Goal: Task Accomplishment & Management: Manage account settings

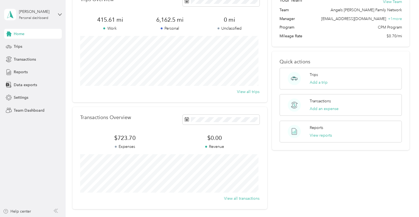
scroll to position [29, 0]
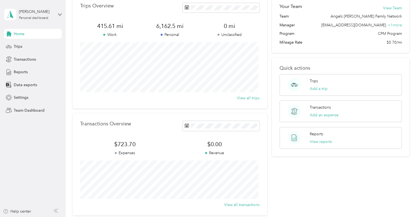
click at [17, 32] on span "Home" at bounding box center [19, 34] width 11 height 6
click at [19, 47] on span "Trips" at bounding box center [18, 47] width 9 height 6
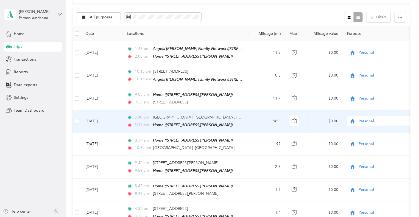
scroll to position [56, 0]
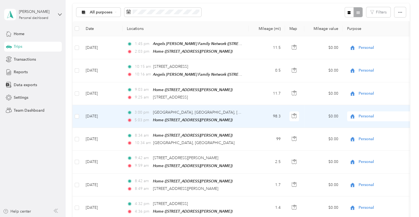
click at [377, 116] on span "Personal" at bounding box center [383, 116] width 50 height 6
click at [363, 126] on span "Angels Foster Family Network" at bounding box center [397, 125] width 75 height 6
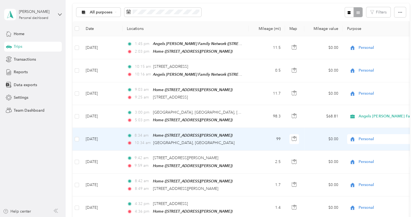
click at [373, 138] on span "Personal" at bounding box center [383, 139] width 50 height 6
click at [367, 148] on span "Angels Foster Family Network" at bounding box center [397, 148] width 75 height 6
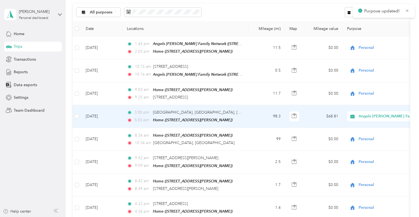
click at [97, 114] on td "Sep 2, 2025" at bounding box center [101, 116] width 41 height 23
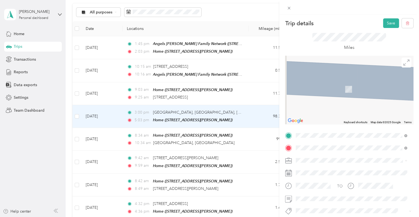
click at [336, 87] on div "TEAM Angels Foster Family Network 9295 Farnham Street, 92123, San Diego, Califo…" at bounding box center [353, 87] width 94 height 13
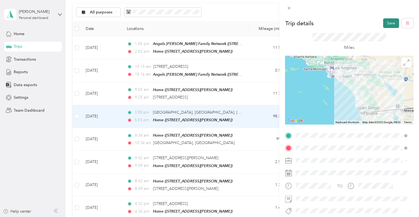
click at [389, 22] on button "Save" at bounding box center [391, 23] width 16 height 10
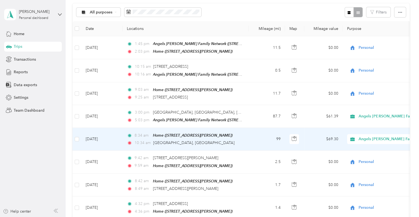
click at [100, 137] on td "Sep 2, 2025" at bounding box center [101, 139] width 41 height 23
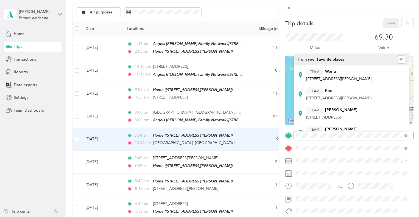
click at [258, 136] on div "Trip details Save This trip cannot be edited because it is either under review,…" at bounding box center [209, 108] width 419 height 217
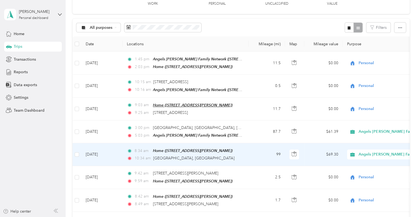
scroll to position [29, 0]
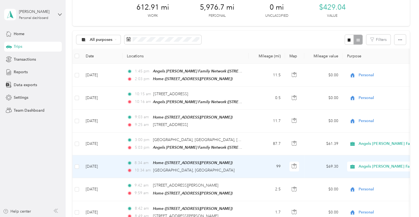
click at [101, 168] on td "Sep 2, 2025" at bounding box center [101, 166] width 41 height 23
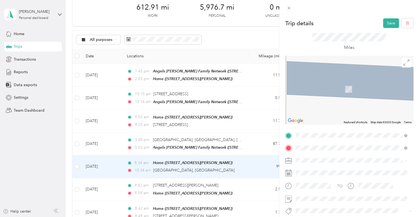
click at [338, 77] on span "9295 Farnham Street, 92123, San Diego, California, United States" at bounding box center [333, 78] width 55 height 5
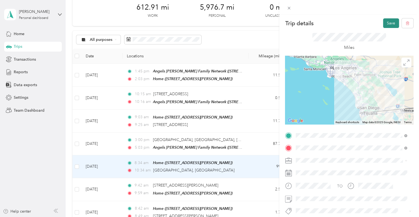
click at [383, 24] on button "Save" at bounding box center [391, 23] width 16 height 10
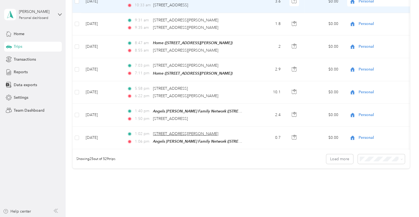
scroll to position [523, 0]
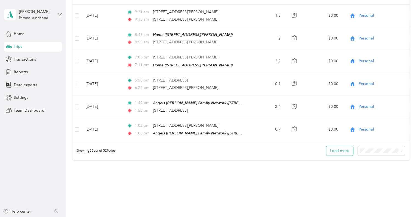
click at [337, 147] on button "Load more" at bounding box center [339, 151] width 27 height 10
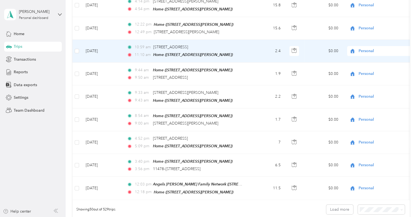
scroll to position [1044, 0]
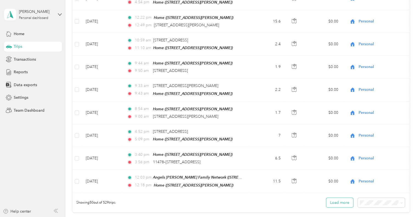
click at [332, 198] on button "Load more" at bounding box center [339, 203] width 27 height 10
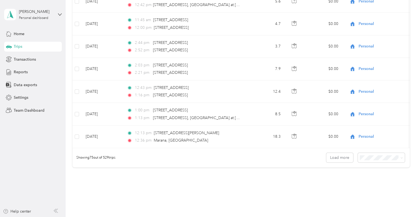
scroll to position [1663, 0]
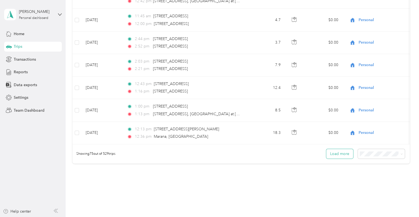
click at [329, 149] on button "Load more" at bounding box center [339, 154] width 27 height 10
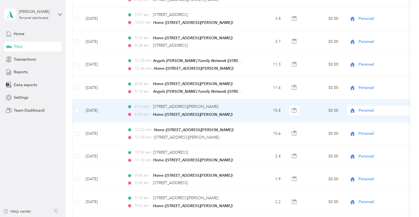
scroll to position [950, 0]
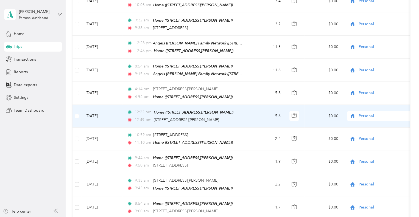
click at [363, 113] on span "Personal" at bounding box center [383, 116] width 50 height 6
click at [367, 110] on span "Angels Foster Family Network" at bounding box center [397, 110] width 75 height 6
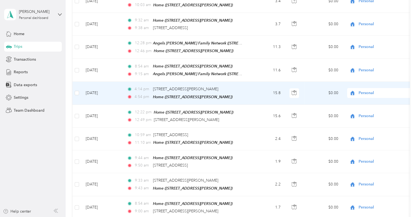
click at [363, 90] on span "Personal" at bounding box center [383, 93] width 50 height 6
click at [363, 86] on span "Angels Foster Family Network" at bounding box center [397, 87] width 75 height 6
click at [369, 90] on span "Personal" at bounding box center [383, 93] width 50 height 6
click at [369, 86] on span "Angels Foster Family Network" at bounding box center [397, 87] width 75 height 6
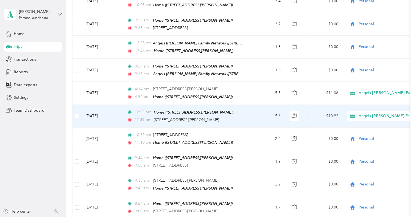
click at [99, 105] on td "Aug 13, 2025" at bounding box center [101, 116] width 41 height 23
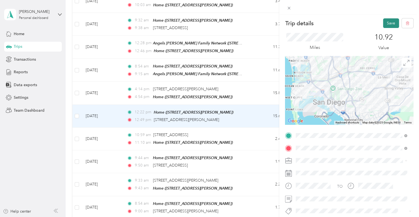
click at [387, 23] on button "Save" at bounding box center [391, 23] width 16 height 10
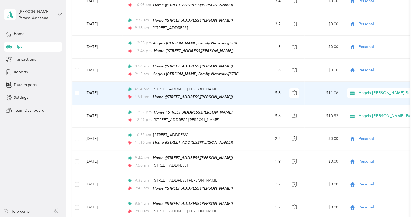
click at [98, 82] on td "Aug 13, 2025" at bounding box center [101, 93] width 41 height 23
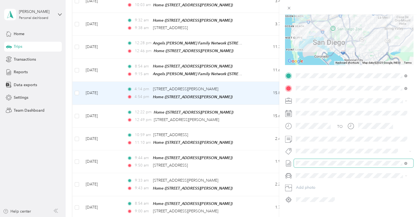
scroll to position [71, 0]
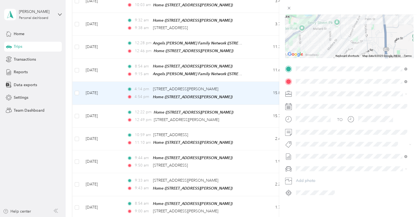
click at [389, 144] on div "TO Add photo" at bounding box center [349, 130] width 128 height 133
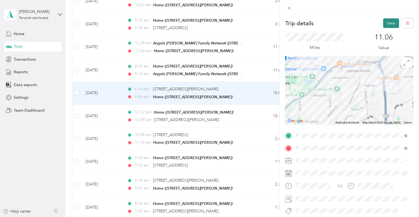
click at [387, 24] on button "Save" at bounding box center [391, 23] width 16 height 10
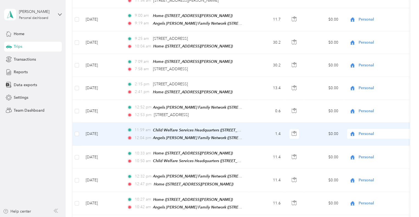
scroll to position [648, 0]
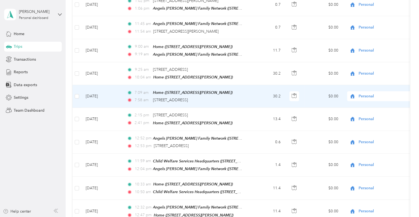
click at [365, 93] on span "Personal" at bounding box center [383, 96] width 50 height 6
click at [367, 95] on span "Angels Foster Family Network" at bounding box center [397, 97] width 75 height 6
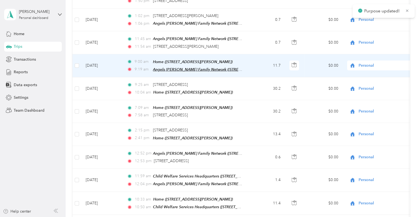
scroll to position [620, 0]
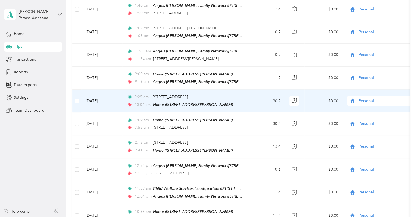
click at [367, 98] on span "Personal" at bounding box center [383, 101] width 50 height 6
click at [367, 99] on span "Angels Foster Family Network" at bounding box center [397, 102] width 75 height 6
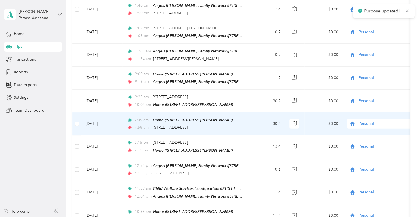
click at [95, 114] on td "Aug 20, 2025" at bounding box center [101, 124] width 41 height 23
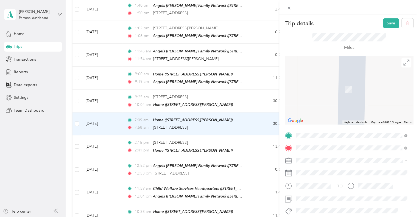
click at [328, 75] on div "TEAM Angels Foster Family Network 9295 Farnham Street, 92123, San Diego, Califo…" at bounding box center [353, 74] width 94 height 13
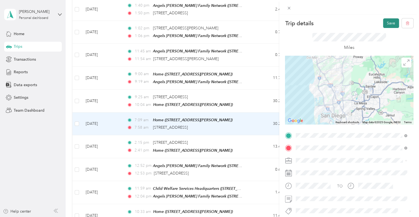
click at [386, 23] on button "Save" at bounding box center [391, 23] width 16 height 10
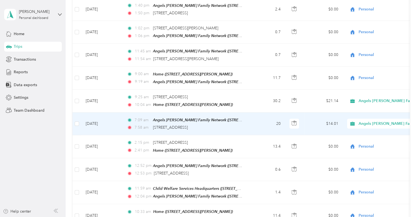
click at [94, 113] on td "Aug 20, 2025" at bounding box center [101, 124] width 41 height 23
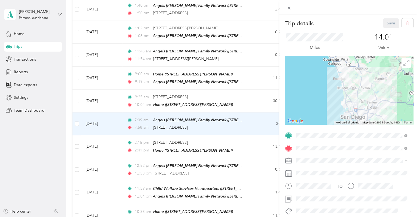
click at [100, 92] on div "Trip details Save This trip cannot be edited because it is either under review,…" at bounding box center [209, 108] width 419 height 217
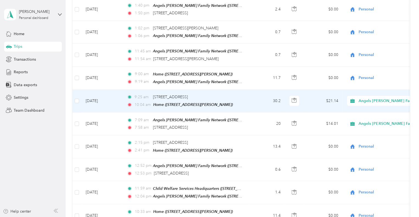
click at [95, 90] on td "Aug 20, 2025" at bounding box center [101, 101] width 41 height 23
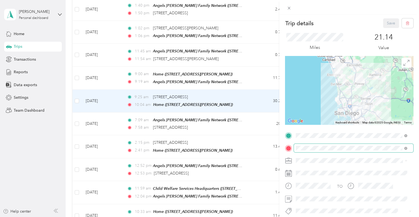
click at [381, 151] on span at bounding box center [353, 148] width 119 height 9
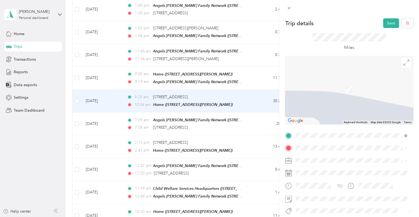
click at [317, 94] on span "9295 Farnham Street, 92123, San Diego, California, United States" at bounding box center [333, 91] width 55 height 5
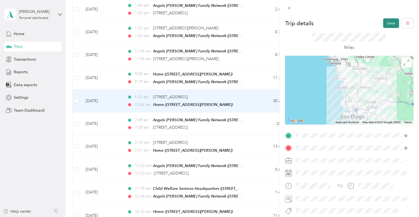
click at [384, 22] on button "Save" at bounding box center [391, 23] width 16 height 10
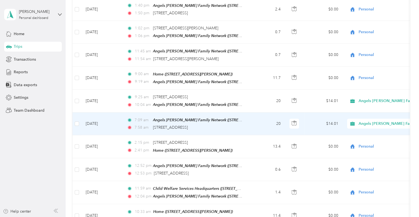
click at [96, 113] on td "Aug 20, 2025" at bounding box center [101, 124] width 41 height 23
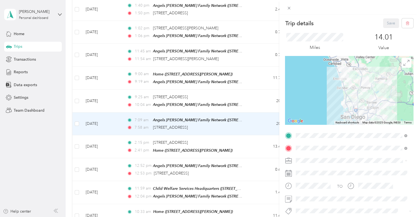
click at [104, 89] on div "Trip details Save This trip cannot be edited because it is either under review,…" at bounding box center [209, 108] width 419 height 217
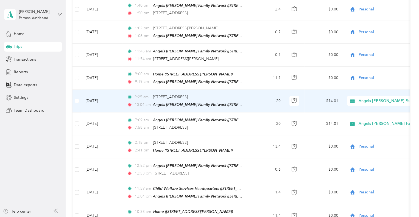
click at [104, 90] on td "Aug 20, 2025" at bounding box center [101, 101] width 41 height 23
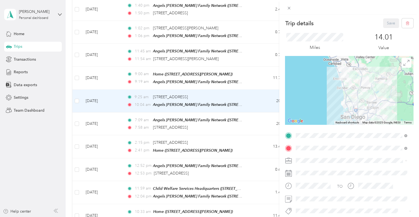
click at [98, 113] on div "Trip details Save This trip cannot be edited because it is either under review,…" at bounding box center [209, 108] width 419 height 217
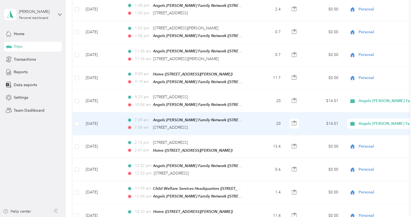
click at [99, 113] on td "Aug 20, 2025" at bounding box center [101, 124] width 41 height 23
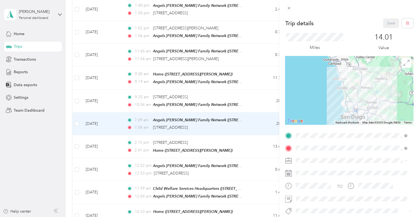
click at [101, 94] on div "Trip details Save This trip cannot be edited because it is either under review,…" at bounding box center [209, 108] width 419 height 217
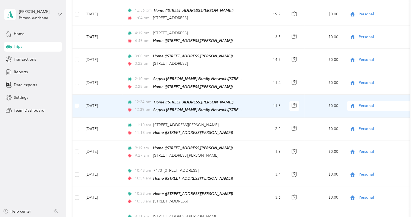
scroll to position [291, 0]
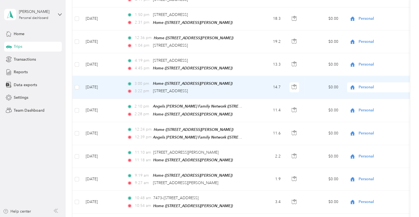
click at [376, 84] on span "Personal" at bounding box center [383, 87] width 50 height 6
click at [370, 93] on span "Angels Foster Family Network" at bounding box center [397, 93] width 75 height 6
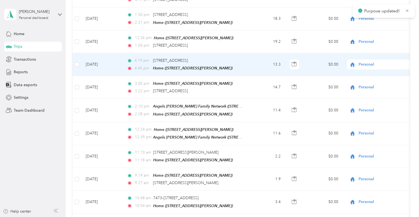
click at [362, 61] on span "Personal" at bounding box center [383, 64] width 50 height 6
click at [372, 69] on span "Angels Foster Family Network" at bounding box center [397, 71] width 75 height 6
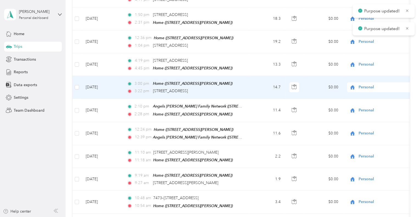
click at [94, 83] on td "Aug 27, 2025" at bounding box center [101, 87] width 41 height 23
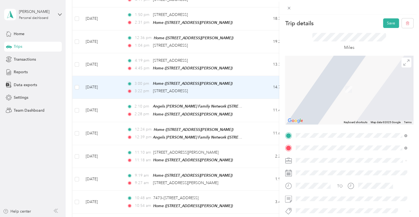
click at [330, 78] on span "9295 Farnham Street, 92123, San Diego, California, United States" at bounding box center [333, 78] width 55 height 5
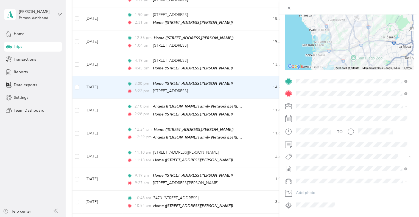
scroll to position [55, 0]
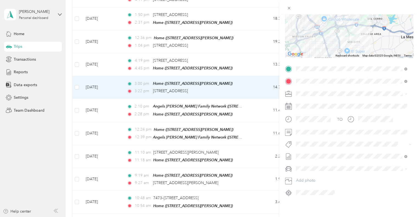
click at [375, 144] on div "TO Add photo" at bounding box center [349, 130] width 128 height 133
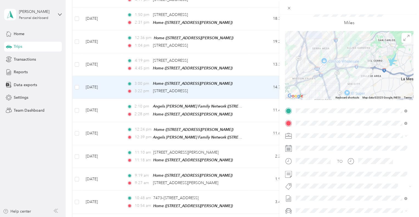
scroll to position [0, 0]
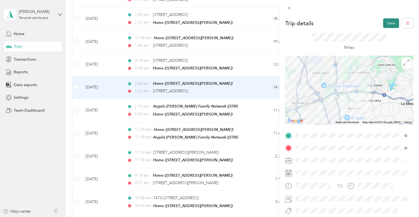
click at [386, 19] on button "Save" at bounding box center [391, 23] width 16 height 10
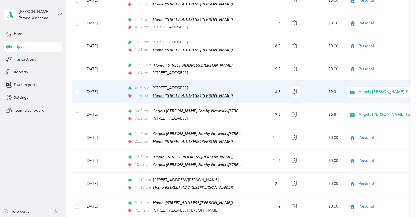
scroll to position [236, 0]
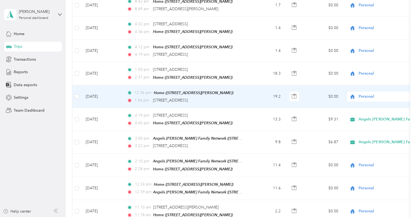
click at [372, 94] on span "Personal" at bounding box center [383, 97] width 50 height 6
click at [374, 102] on span "Angels Foster Family Network" at bounding box center [397, 103] width 75 height 6
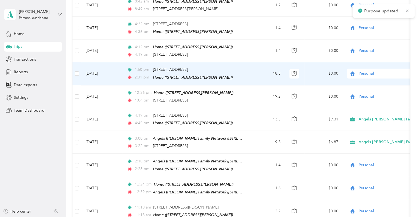
click at [375, 71] on span "Personal" at bounding box center [383, 74] width 50 height 6
drag, startPoint x: 373, startPoint y: 81, endPoint x: 360, endPoint y: 77, distance: 14.0
click at [373, 81] on li "Angels Foster Family Network" at bounding box center [393, 80] width 93 height 10
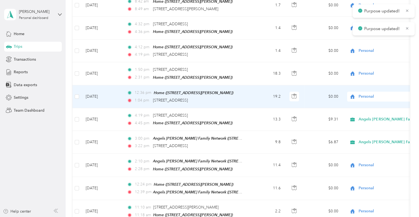
click at [102, 92] on td "Aug 28, 2025" at bounding box center [101, 96] width 41 height 23
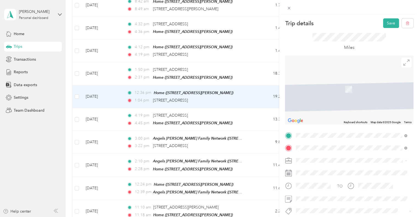
click at [335, 75] on div "TEAM Angels Foster Family Network 9295 Farnham Street, 92123, San Diego, Califo…" at bounding box center [353, 74] width 94 height 13
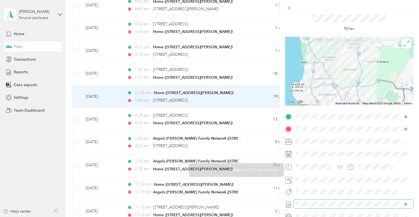
scroll to position [27, 0]
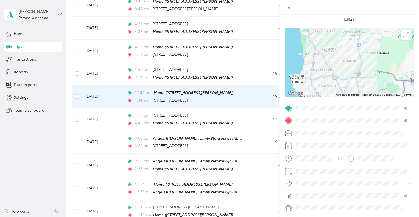
click at [392, 9] on div at bounding box center [349, 7] width 140 height 15
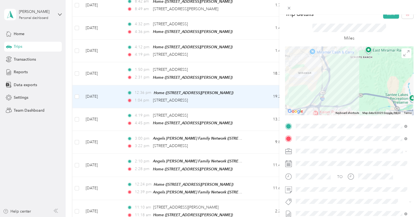
scroll to position [0, 0]
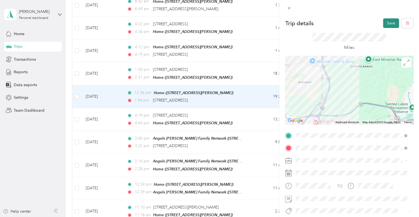
click at [386, 23] on button "Save" at bounding box center [391, 23] width 16 height 10
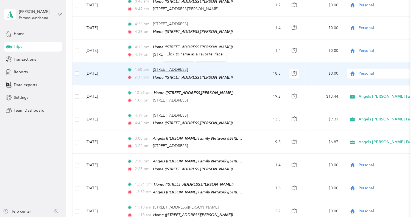
click at [172, 68] on span "8210 Mira Mesa Blvd, Mira Mesa, San Diego, CA" at bounding box center [170, 69] width 35 height 5
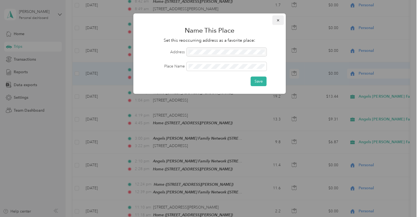
click at [280, 21] on icon "button" at bounding box center [278, 20] width 4 height 4
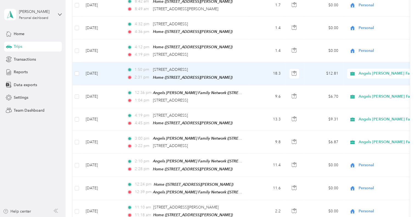
click at [97, 71] on td "Aug 28, 2025" at bounding box center [101, 73] width 41 height 23
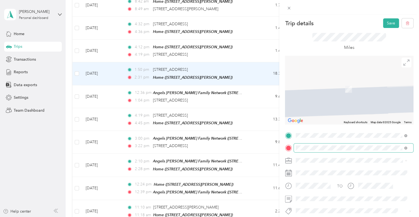
click at [315, 91] on span "9295 Farnham Street, 92123, San Diego, California, United States" at bounding box center [333, 91] width 55 height 5
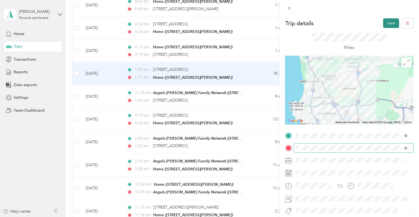
click at [387, 22] on button "Save" at bounding box center [391, 23] width 16 height 10
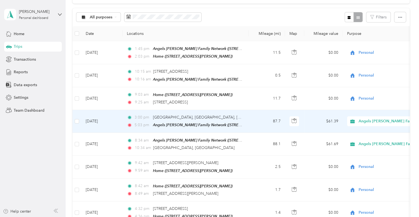
scroll to position [55, 0]
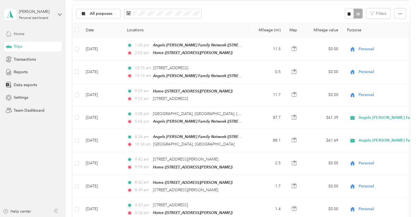
click at [17, 35] on span "Home" at bounding box center [19, 34] width 11 height 6
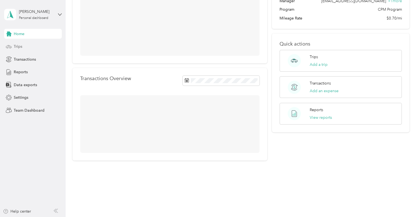
scroll to position [55, 0]
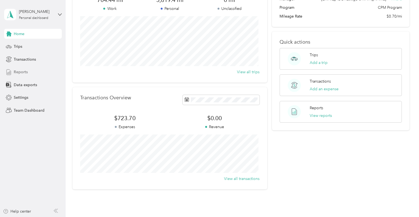
click at [14, 71] on span "Reports" at bounding box center [21, 72] width 14 height 6
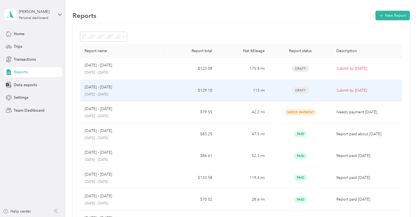
click at [105, 90] on div "Aug 1 - 31, 2025 August 1 - 31, 2025" at bounding box center [122, 90] width 75 height 13
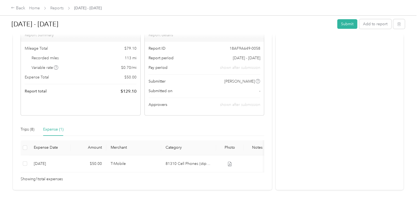
scroll to position [63, 0]
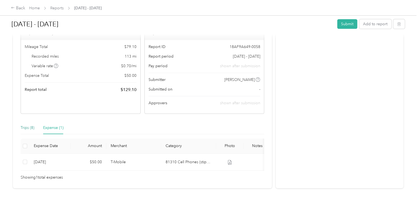
click at [27, 125] on div "Trips (8)" at bounding box center [28, 128] width 14 height 6
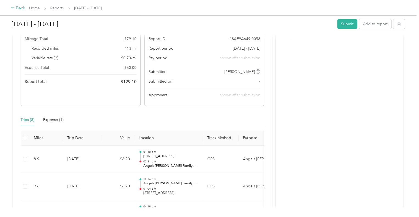
click at [19, 6] on div "Back" at bounding box center [18, 8] width 14 height 7
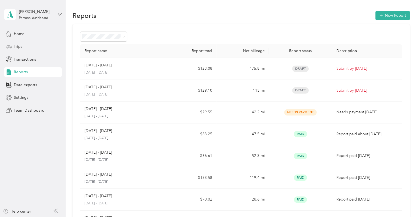
click at [16, 46] on span "Trips" at bounding box center [18, 47] width 9 height 6
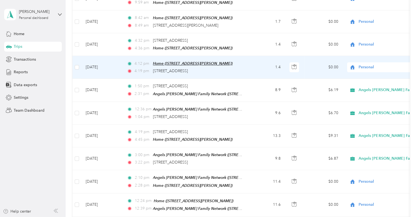
scroll to position [165, 0]
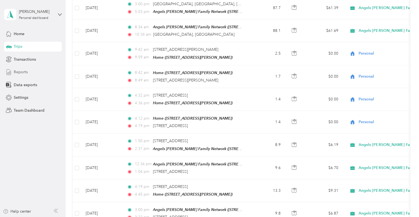
click at [18, 70] on span "Reports" at bounding box center [21, 72] width 14 height 6
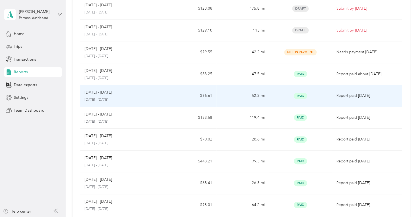
scroll to position [28, 0]
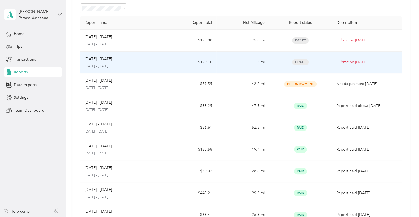
click at [98, 61] on p "[DATE] - [DATE]" at bounding box center [98, 59] width 27 height 6
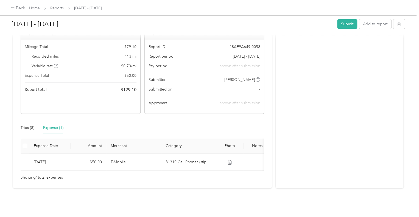
scroll to position [63, 0]
click at [27, 125] on div "Trips (8)" at bounding box center [28, 128] width 14 height 6
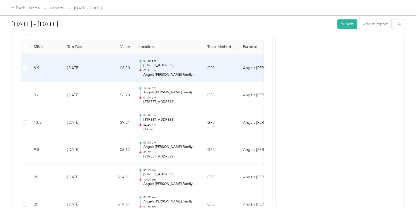
scroll to position [99, 0]
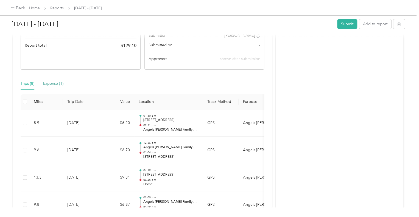
click at [50, 82] on div "Expense (1)" at bounding box center [53, 84] width 20 height 6
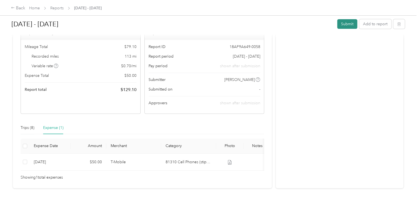
click at [342, 26] on button "Submit" at bounding box center [347, 24] width 20 height 10
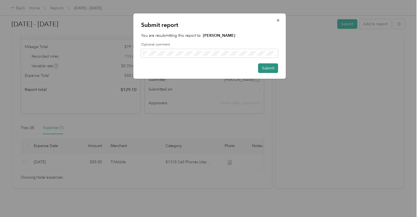
click at [268, 67] on button "Submit" at bounding box center [268, 68] width 20 height 10
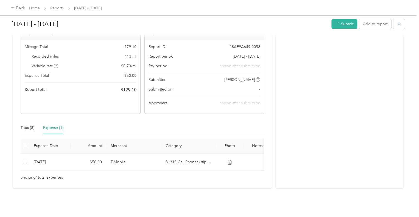
scroll to position [47, 0]
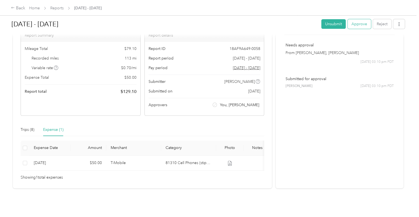
click at [353, 26] on button "Approve" at bounding box center [358, 24] width 23 height 10
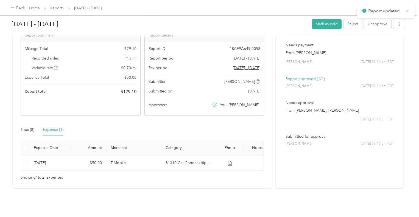
click at [407, 10] on icon at bounding box center [407, 10] width 4 height 5
click at [32, 8] on link "Home" at bounding box center [34, 8] width 11 height 5
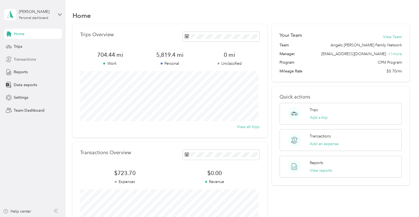
click at [17, 60] on span "Transactions" at bounding box center [25, 60] width 22 height 6
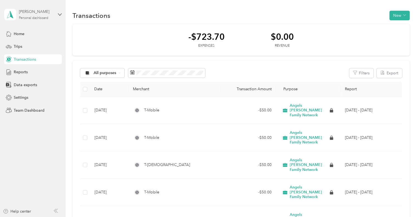
click at [31, 16] on div "Personal dashboard" at bounding box center [33, 17] width 29 height 3
click at [23, 43] on div "Team dashboard" at bounding box center [23, 45] width 29 height 6
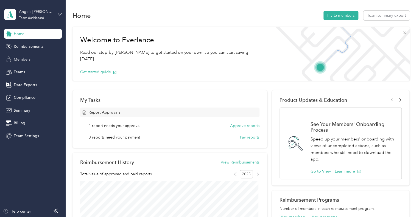
click at [23, 59] on span "Members" at bounding box center [22, 60] width 17 height 6
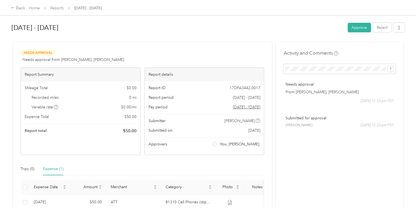
scroll to position [47, 0]
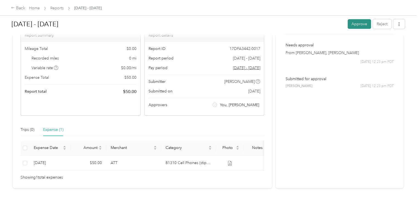
click at [362, 23] on button "Approve" at bounding box center [358, 24] width 23 height 10
